Goal: Information Seeking & Learning: Learn about a topic

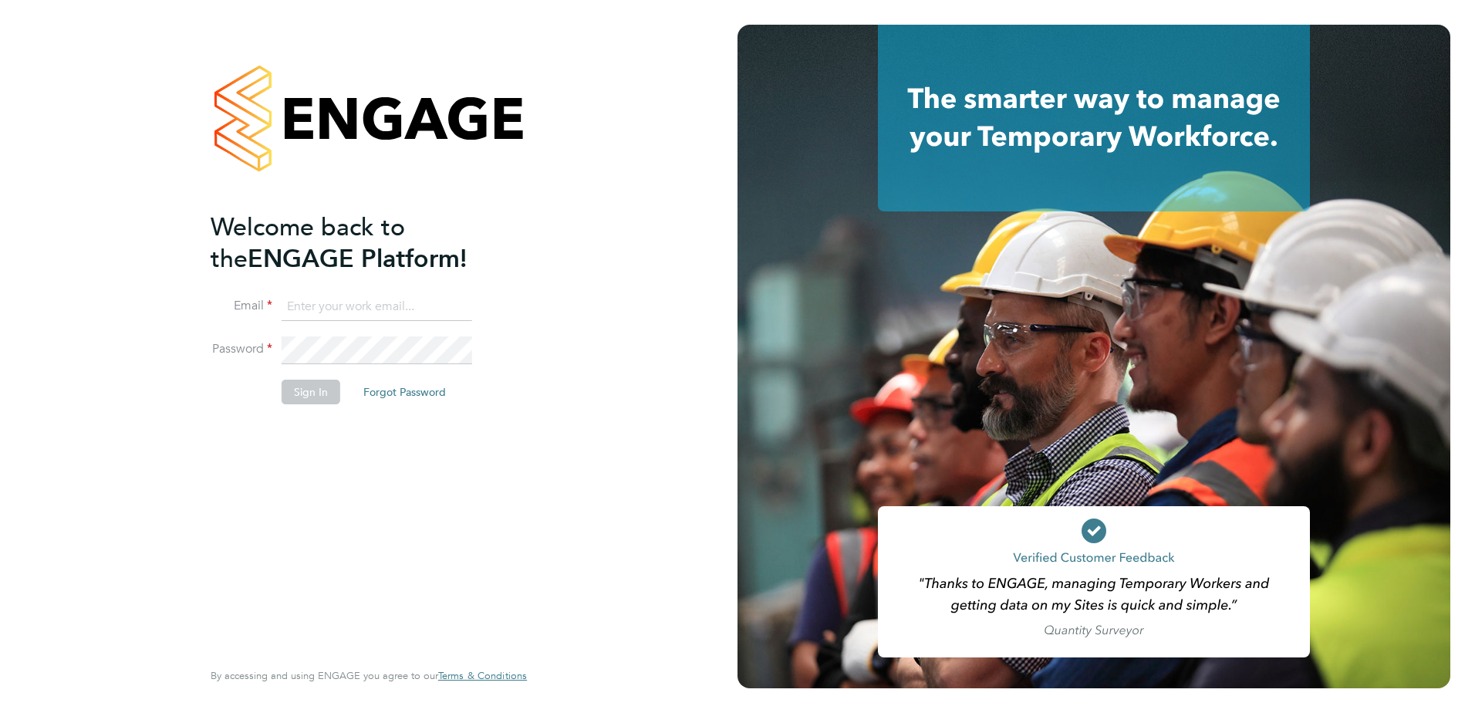
type input "rhyscook@buildingcareersuk.com"
click at [285, 388] on button "Sign In" at bounding box center [311, 391] width 59 height 25
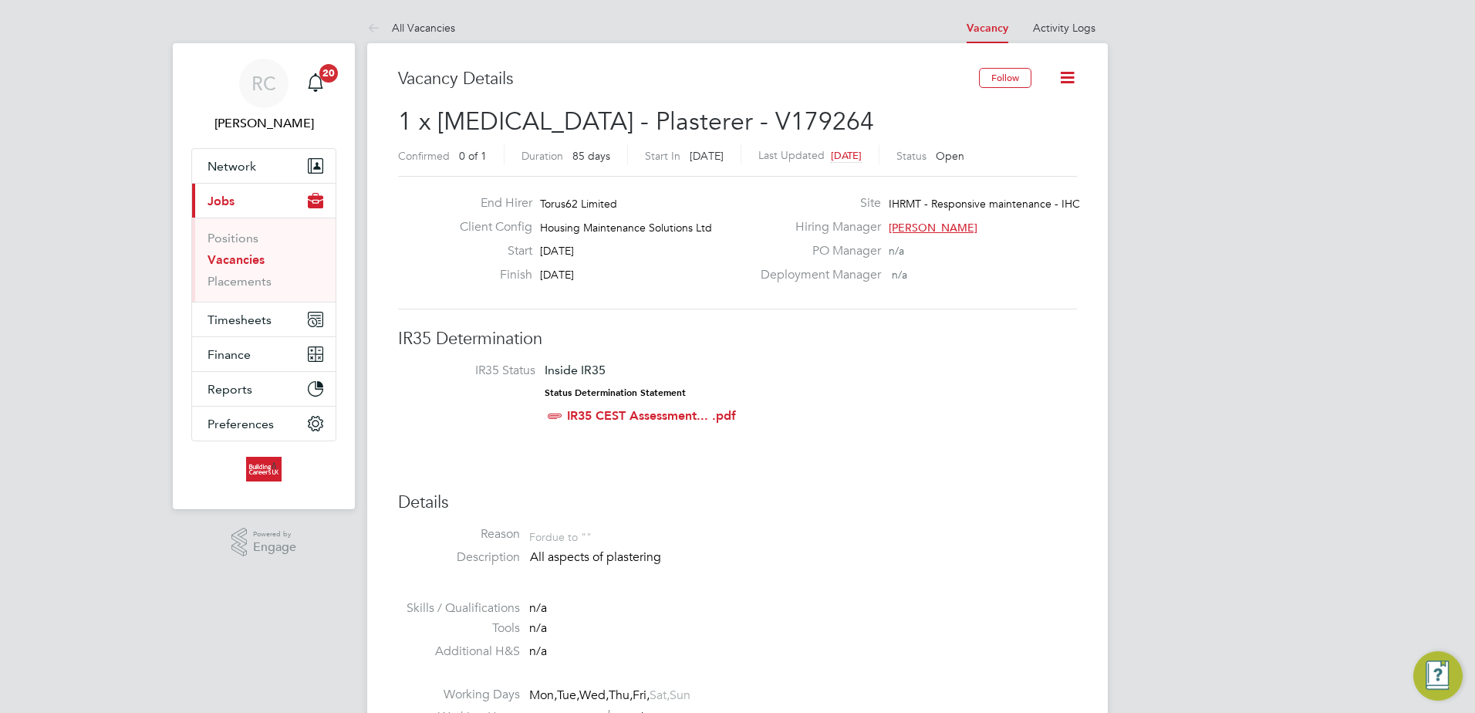
click at [810, 537] on li "Reason For due to """ at bounding box center [737, 537] width 679 height 23
click at [828, 399] on li "IR35 Status Inside IR35 Status Determination Statement IR35 CEST Assessment... …" at bounding box center [737, 395] width 648 height 67
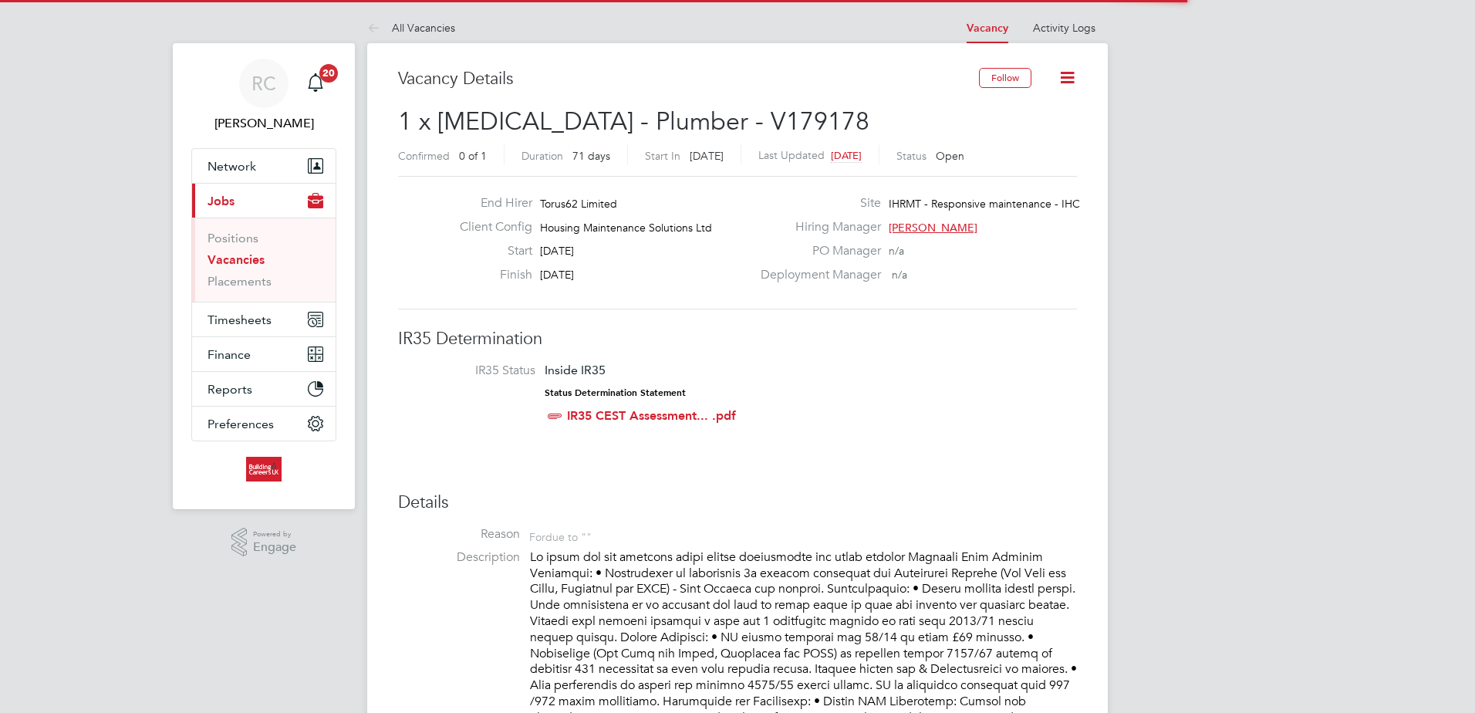
scroll to position [46, 108]
